Goal: Download file/media

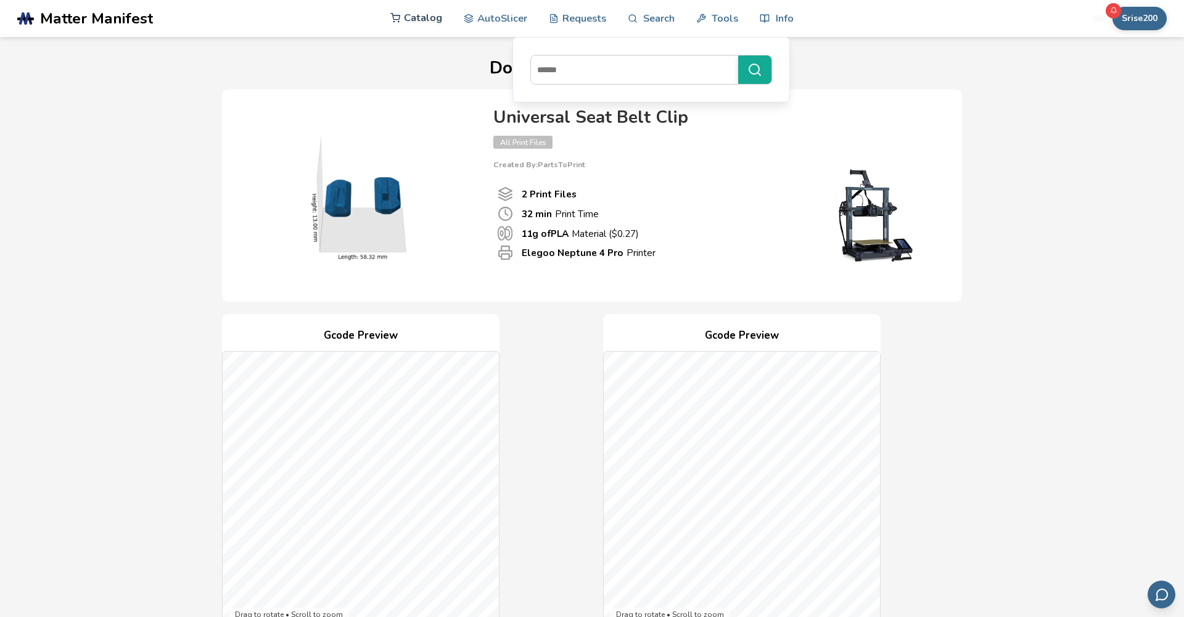
drag, startPoint x: 0, startPoint y: 0, endPoint x: 411, endPoint y: 16, distance: 411.1
click at [411, 16] on link "Catalog" at bounding box center [416, 17] width 52 height 37
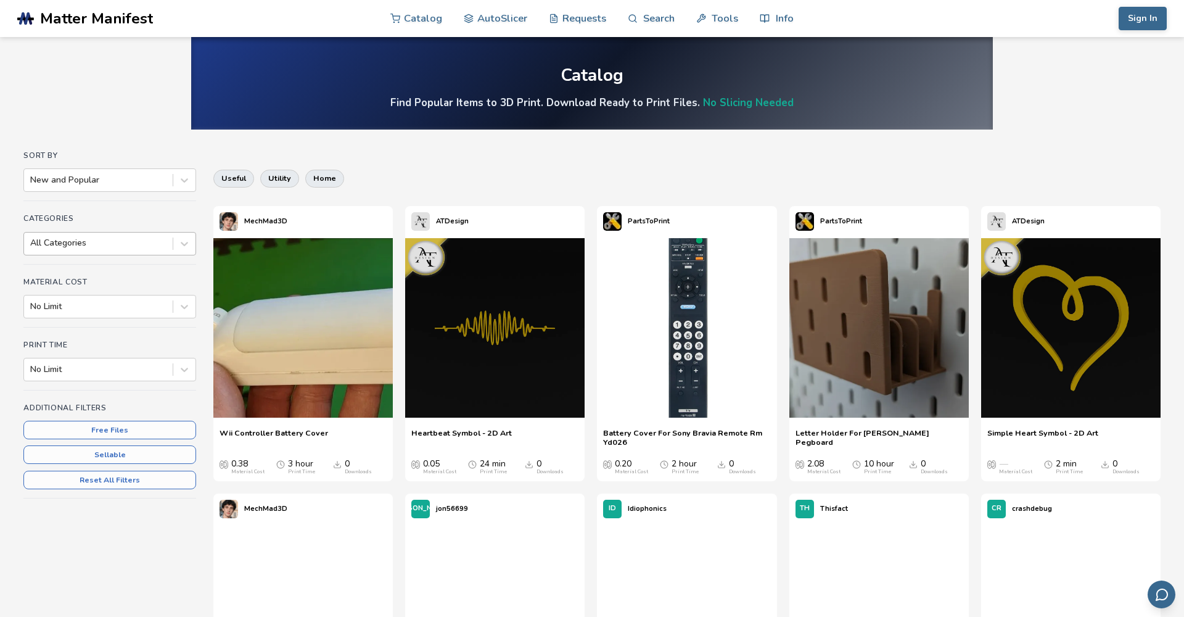
click at [145, 243] on div at bounding box center [98, 243] width 136 height 12
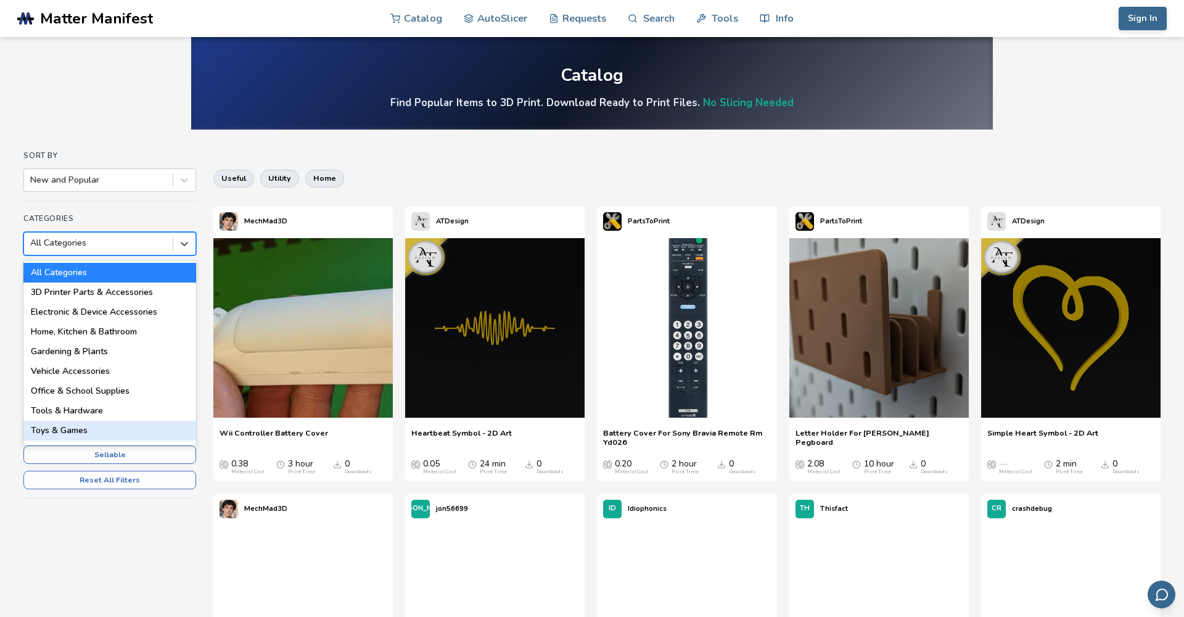
click at [73, 427] on div "Toys & Games" at bounding box center [109, 431] width 173 height 20
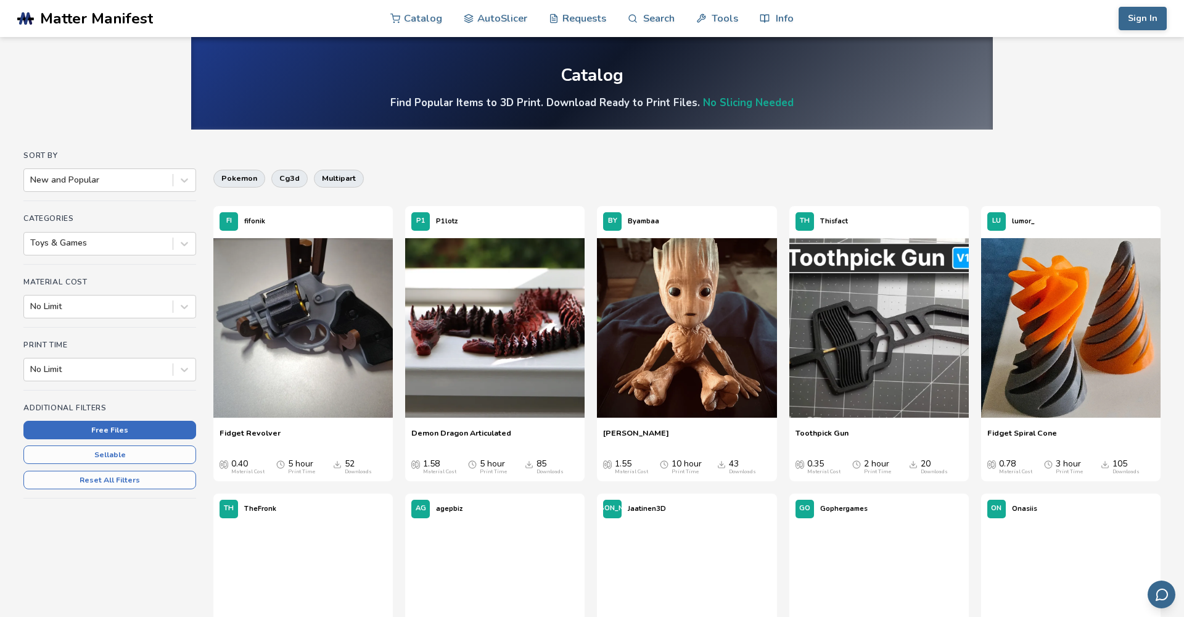
click at [105, 430] on button "Free Files" at bounding box center [109, 430] width 173 height 19
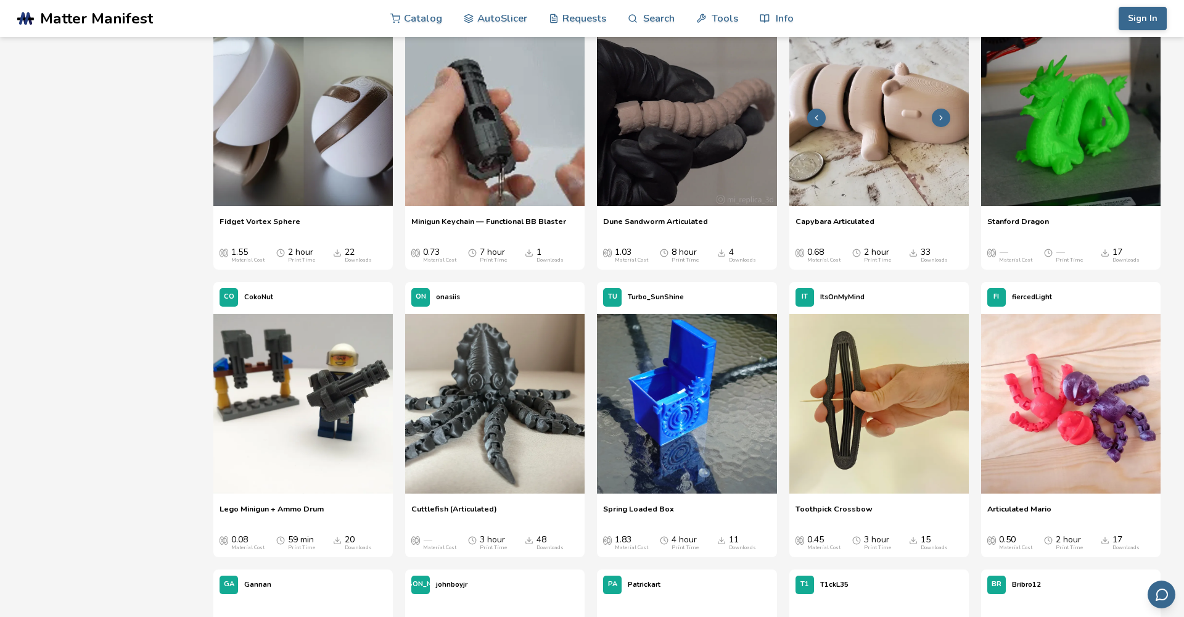
scroll to position [3351, 0]
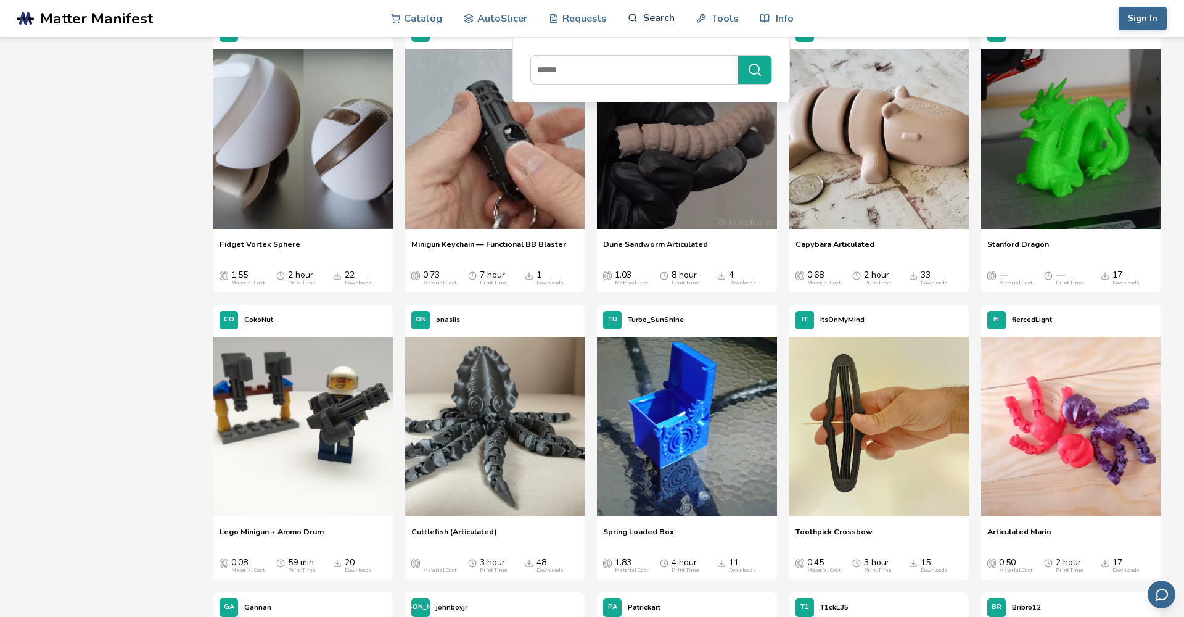
click at [655, 19] on link "Search" at bounding box center [651, 17] width 47 height 37
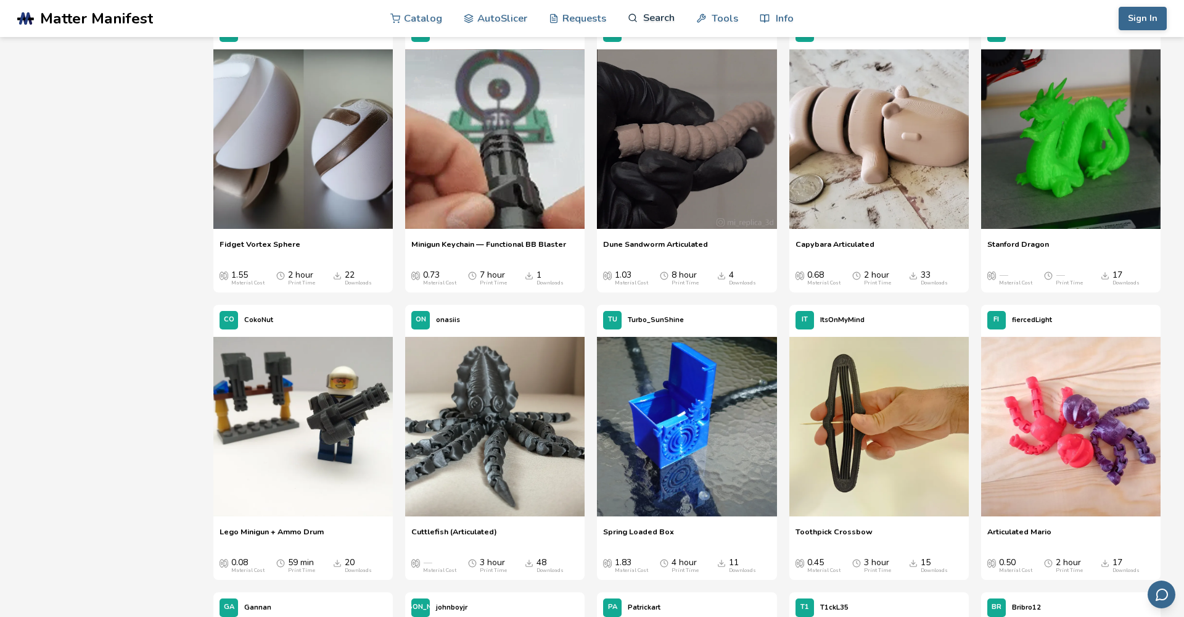
click at [655, 19] on link "Search" at bounding box center [651, 17] width 47 height 37
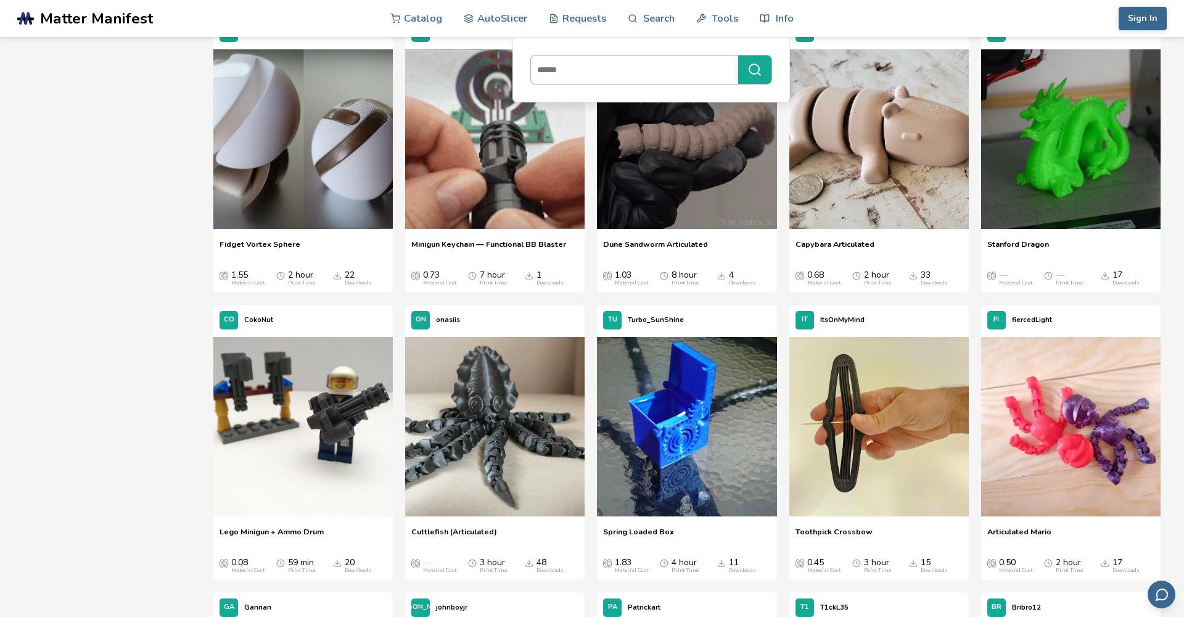
click at [627, 73] on input at bounding box center [631, 70] width 201 height 22
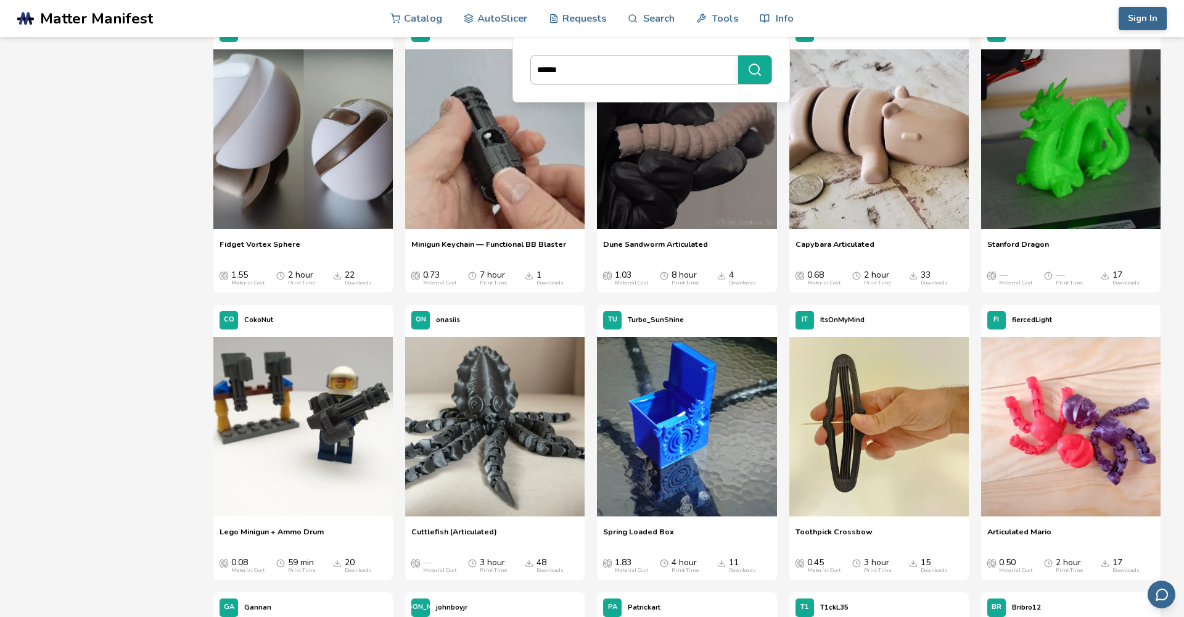
type input "******"
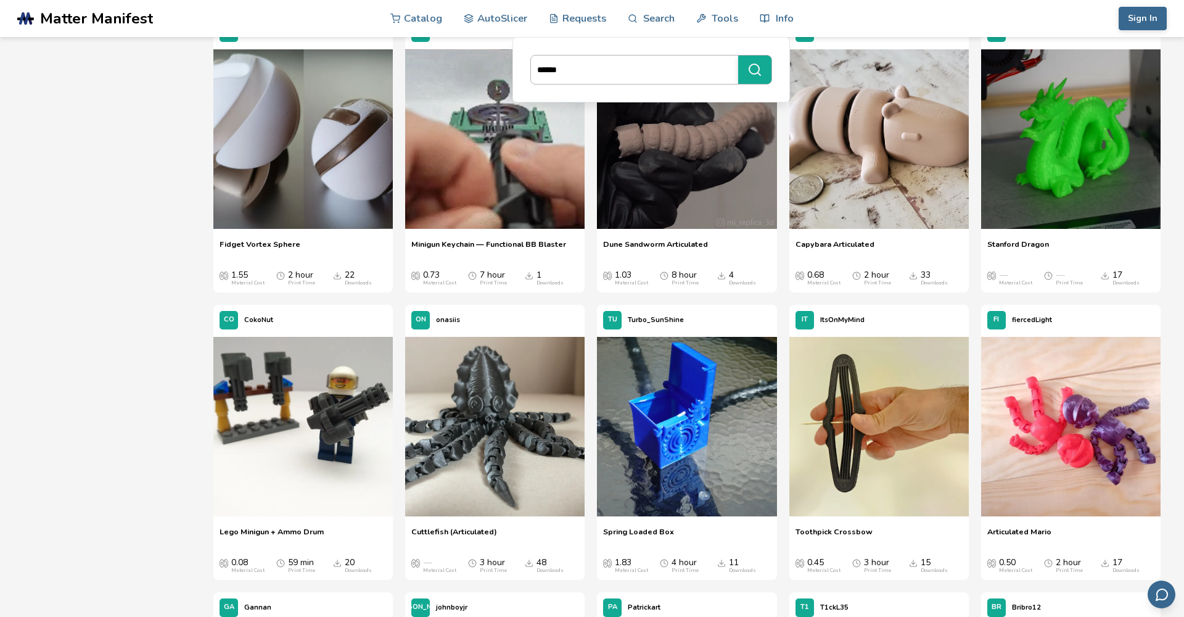
click at [754, 70] on button "******" at bounding box center [754, 70] width 33 height 28
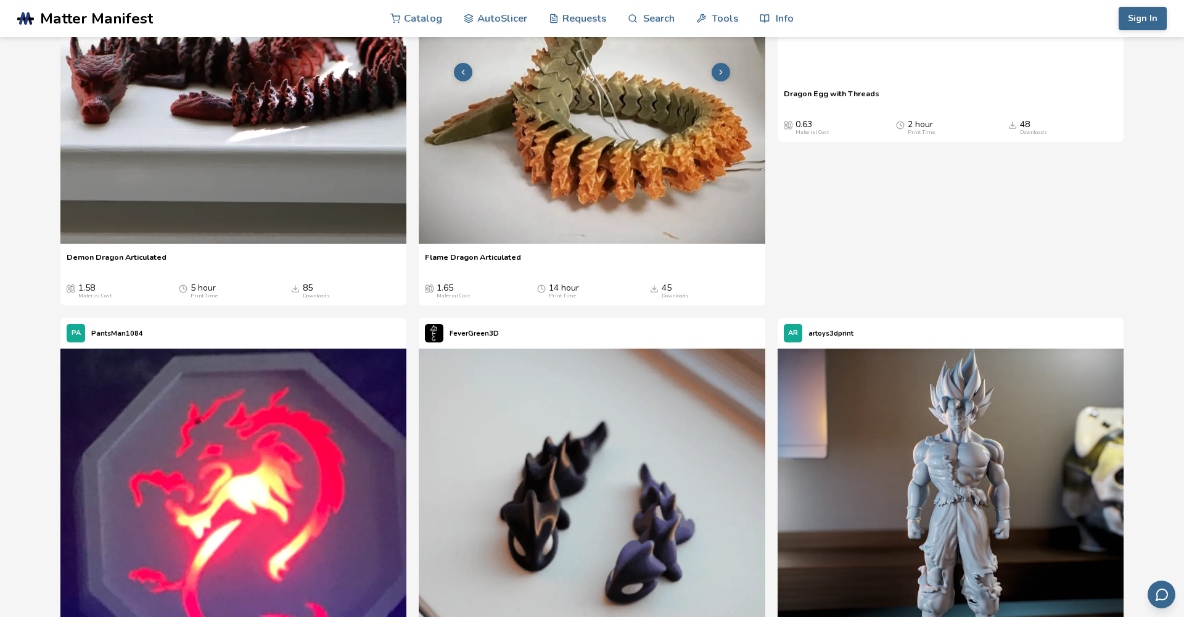
scroll to position [1927, 0]
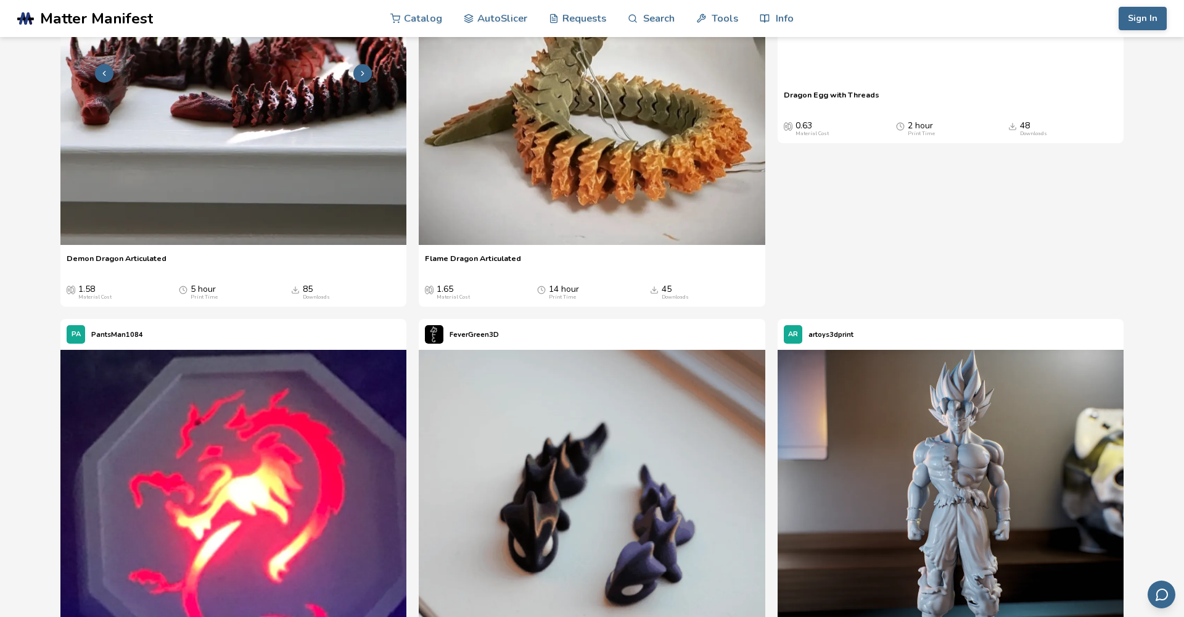
click at [183, 245] on img at bounding box center [233, 72] width 346 height 346
